Goal: Check status: Check status

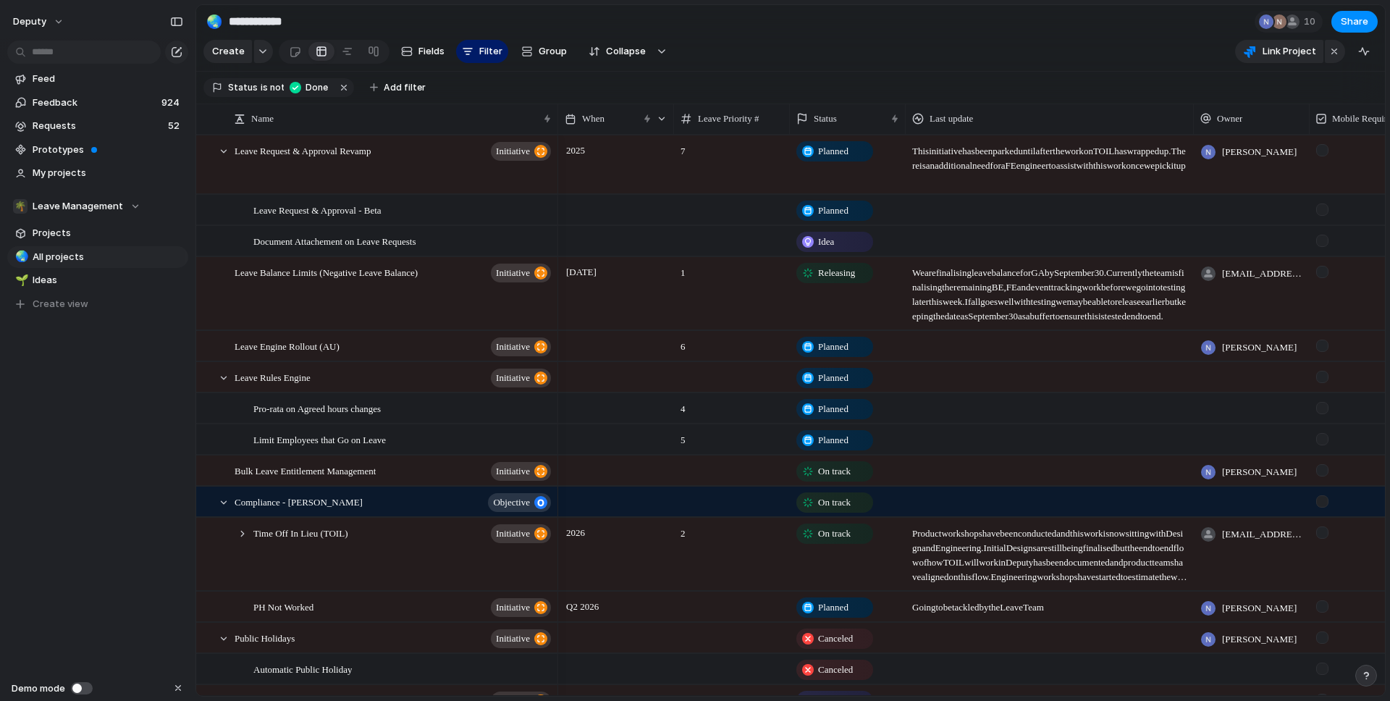
click at [1060, 44] on section "Create Fields Filter Group Zoom Collapse Link Project Clear Save for everyone" at bounding box center [790, 54] width 1188 height 35
